Goal: Find specific page/section: Find specific page/section

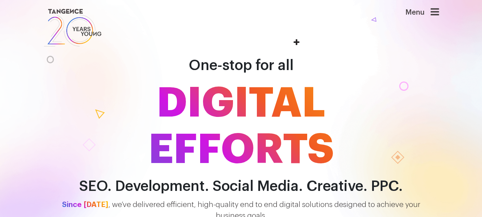
click at [439, 14] on icon at bounding box center [435, 12] width 9 height 10
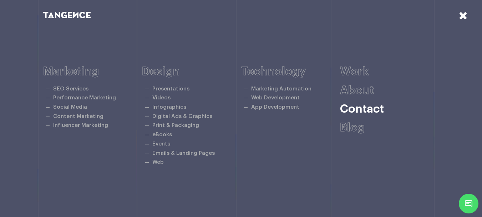
click at [369, 112] on link "Contact" at bounding box center [362, 108] width 44 height 11
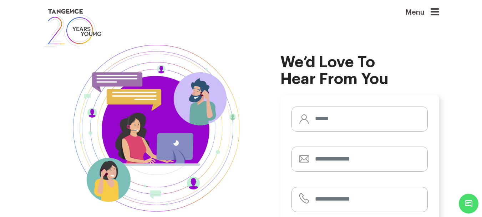
click at [439, 12] on icon at bounding box center [435, 12] width 9 height 10
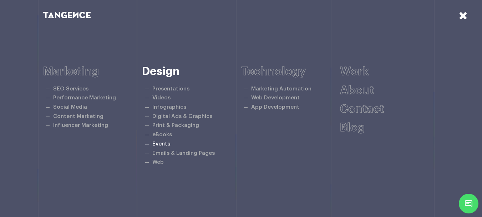
click at [168, 144] on link "Events" at bounding box center [161, 143] width 18 height 5
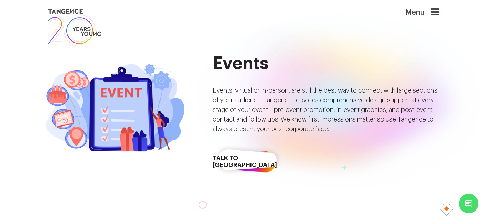
click at [438, 11] on icon at bounding box center [435, 12] width 9 height 10
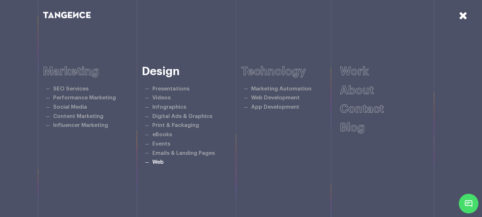
click at [157, 162] on link "Web" at bounding box center [157, 161] width 11 height 5
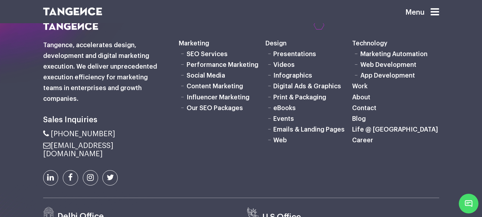
scroll to position [2053, 0]
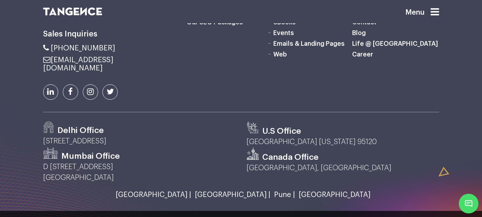
click at [91, 87] on icon at bounding box center [90, 91] width 7 height 8
click at [75, 84] on link at bounding box center [70, 91] width 15 height 15
